Goal: Find specific page/section: Find specific page/section

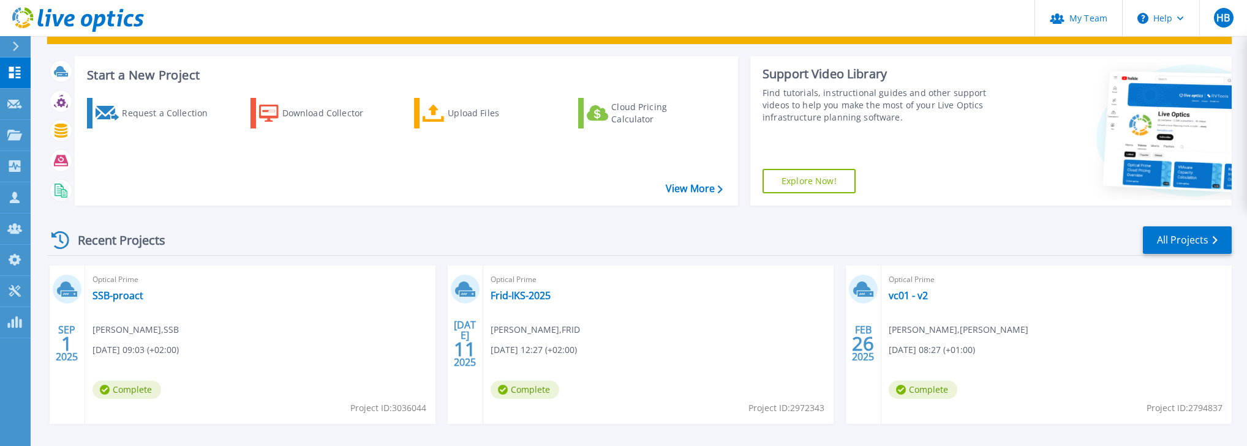
scroll to position [98, 0]
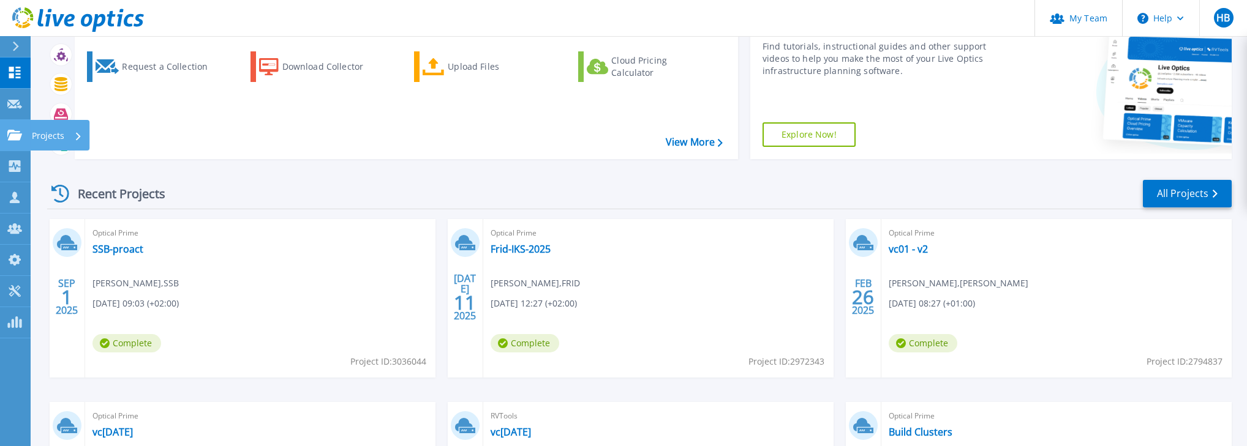
click at [69, 132] on div "Projects" at bounding box center [57, 136] width 50 height 32
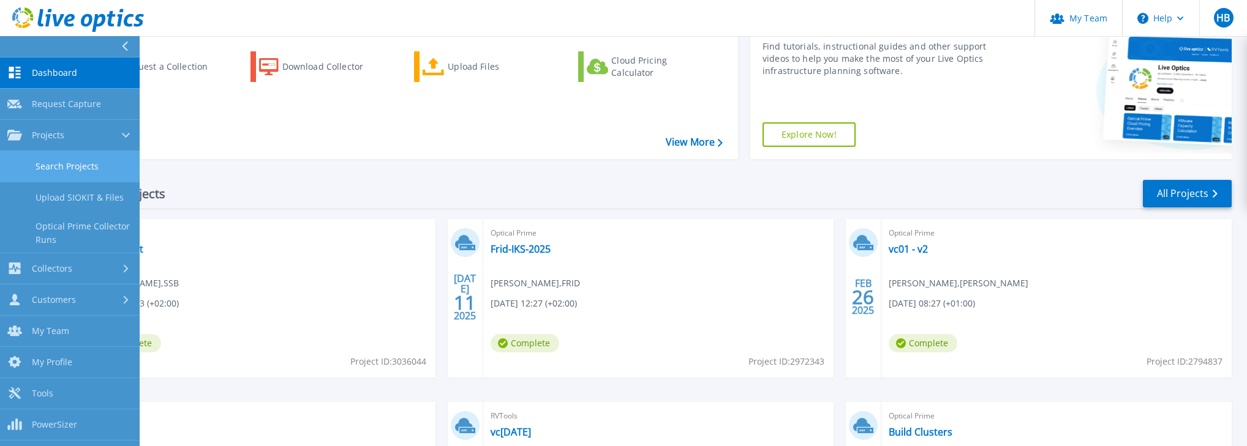
click at [79, 168] on link "Search Projects" at bounding box center [70, 166] width 140 height 31
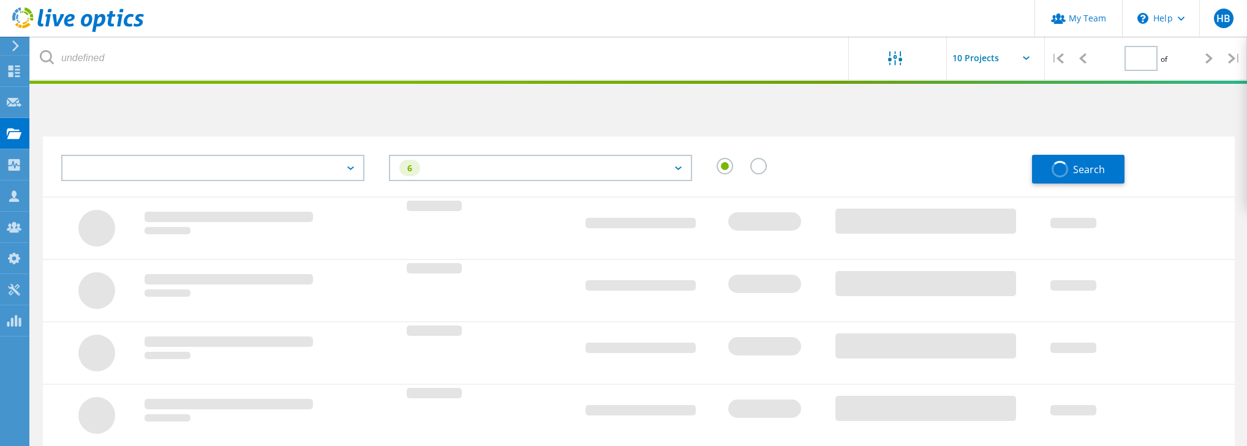
type input "1"
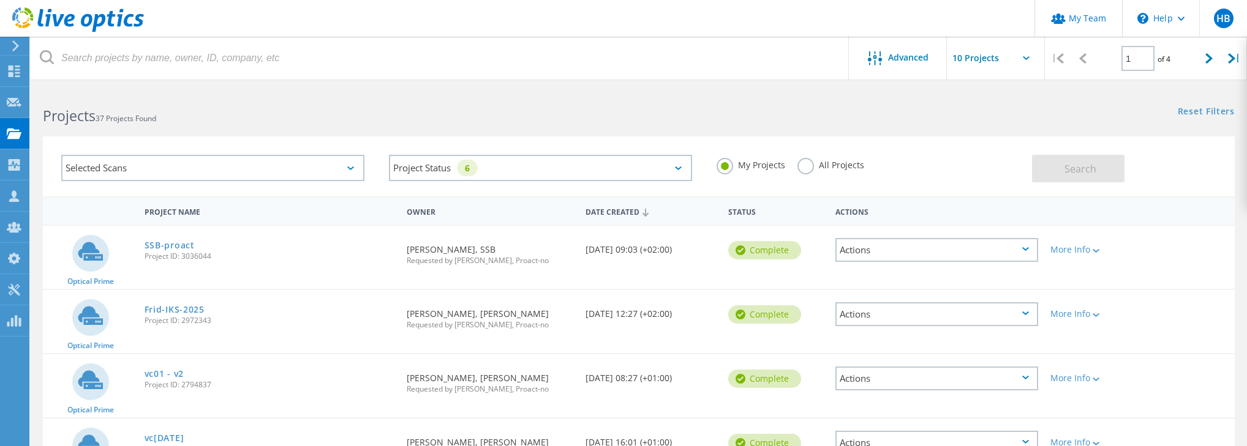
click at [794, 163] on div "My Projects All Projects" at bounding box center [868, 165] width 328 height 45
click at [805, 167] on label "All Projects" at bounding box center [830, 164] width 67 height 12
click at [0, 0] on input "All Projects" at bounding box center [0, 0] width 0 height 0
click at [1063, 167] on button "Search" at bounding box center [1078, 169] width 92 height 28
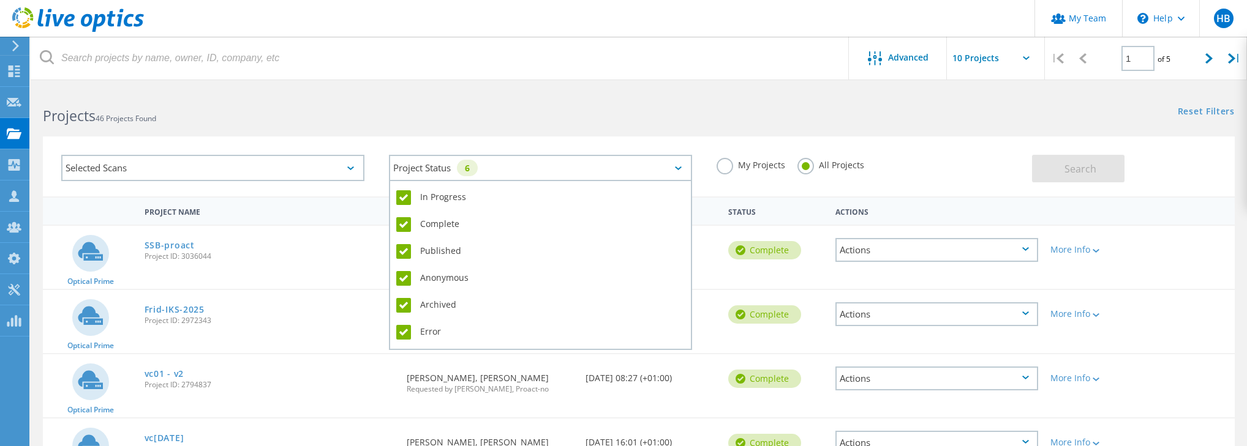
click at [677, 167] on icon at bounding box center [678, 169] width 7 height 4
